Goal: Information Seeking & Learning: Learn about a topic

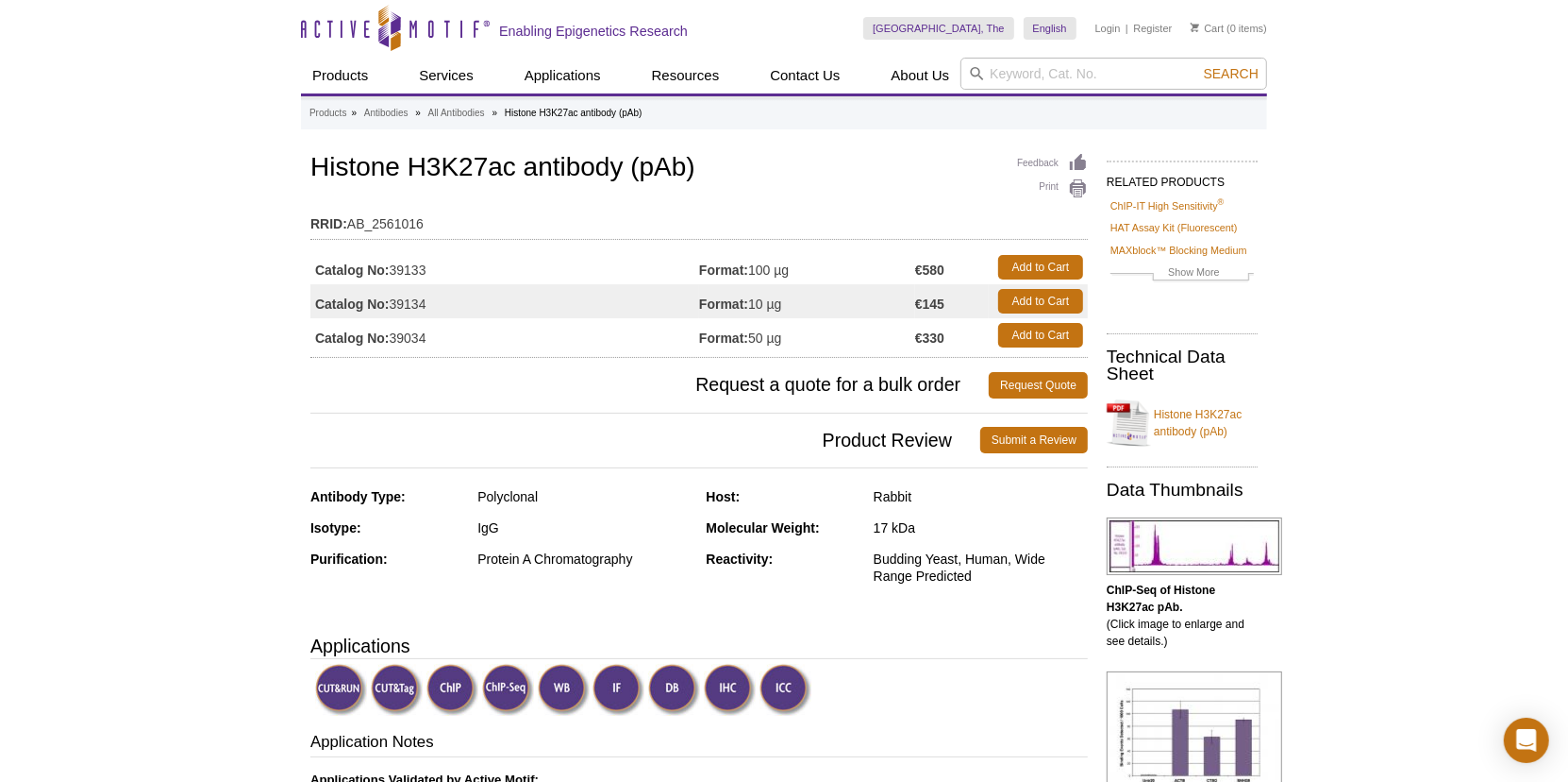
drag, startPoint x: 393, startPoint y: 274, endPoint x: 429, endPoint y: 272, distance: 36.1
click at [429, 272] on td "Catalog No: 39133" at bounding box center [505, 267] width 388 height 34
copy td "39133"
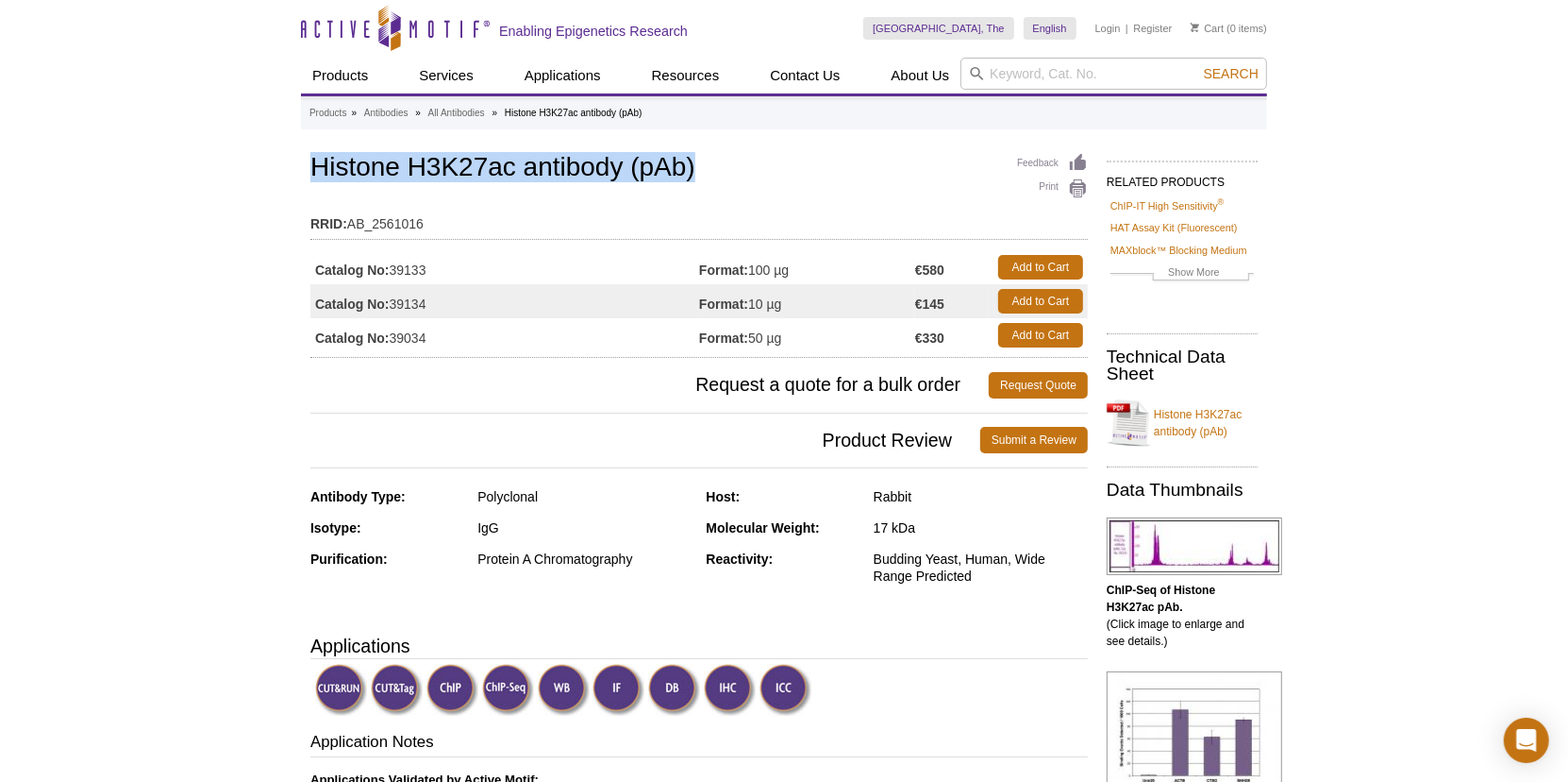
drag, startPoint x: 313, startPoint y: 166, endPoint x: 731, endPoint y: 176, distance: 418.1
copy h1 "Histone H3K27ac antibody (pAb)"
drag, startPoint x: 754, startPoint y: 267, endPoint x: 811, endPoint y: 267, distance: 57.0
click at [811, 267] on td "Format: 100 µg" at bounding box center [807, 267] width 216 height 34
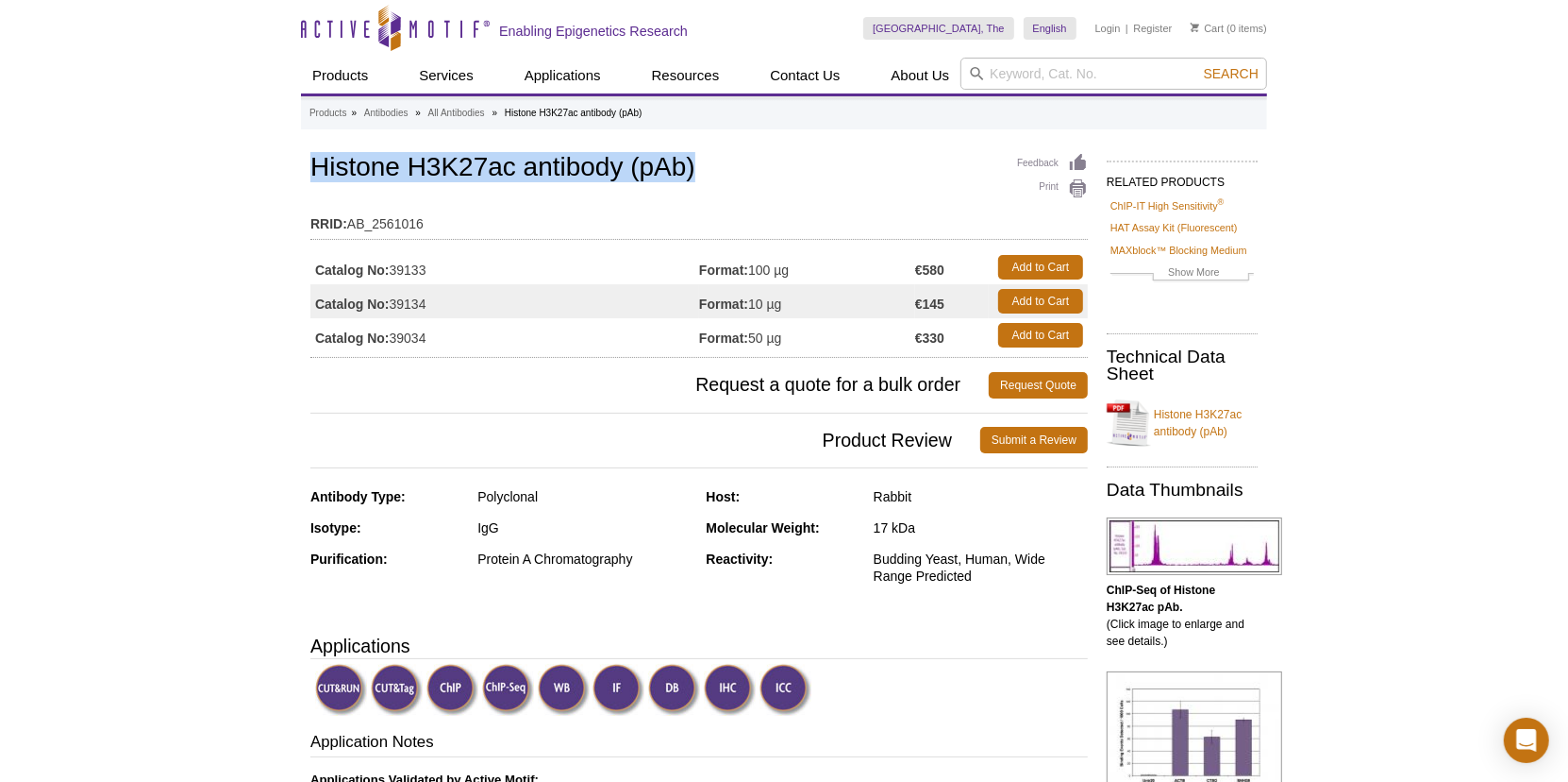
copy td "100 µg"
